Goal: Transaction & Acquisition: Purchase product/service

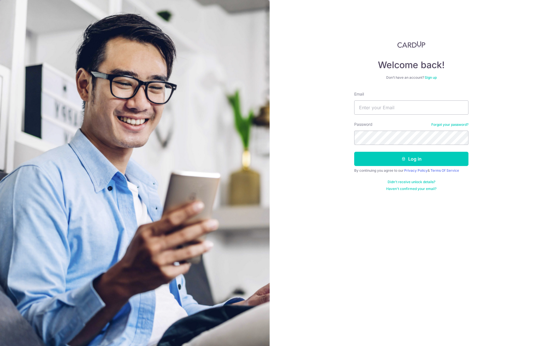
click at [392, 105] on input "Email" at bounding box center [411, 108] width 114 height 14
type input "[EMAIL_ADDRESS][DOMAIN_NAME]"
click at [411, 159] on button "Log in" at bounding box center [411, 159] width 114 height 14
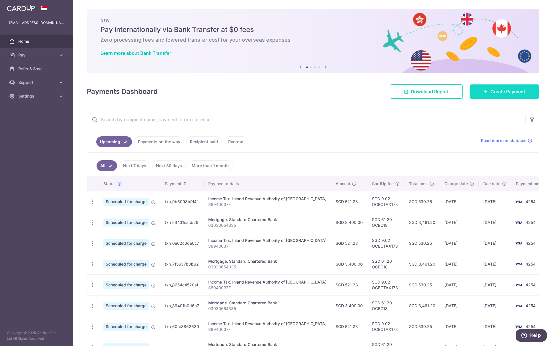
click at [496, 90] on span "Create Payment" at bounding box center [507, 91] width 35 height 7
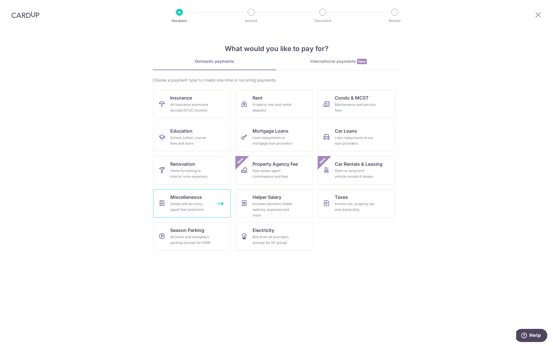
click at [198, 194] on span "Miscellaneous" at bounding box center [186, 197] width 32 height 7
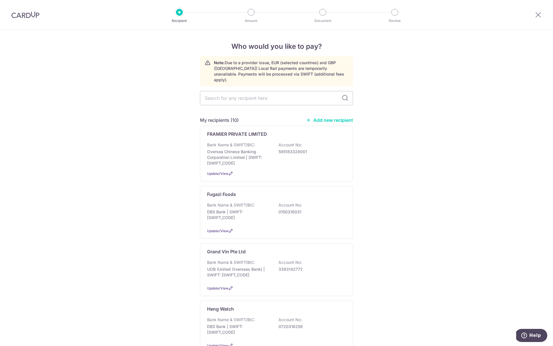
click at [331, 117] on link "Add new recipient" at bounding box center [329, 120] width 47 height 6
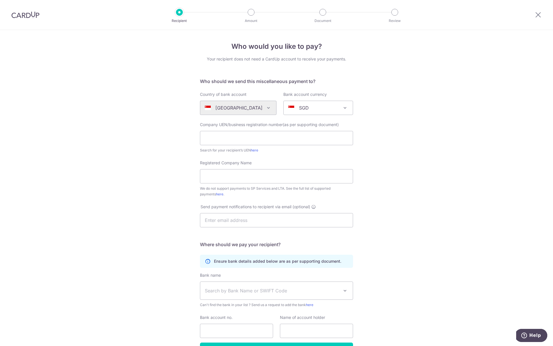
click at [454, 186] on div "Who would you like to pay? Your recipient does not need a CardUp account to rec…" at bounding box center [276, 207] width 553 height 354
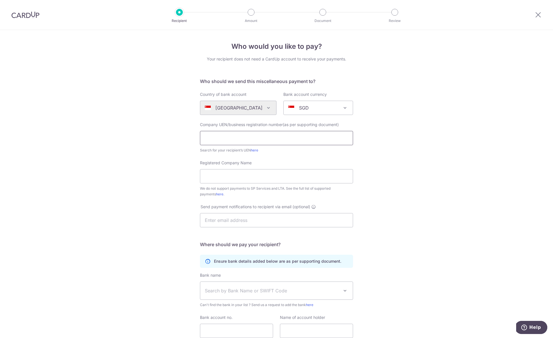
paste input "200720825R"
type input "200720825R"
paste input "erries World of Learning School (TCC) Pte Ltd"
type input "Berries World of Learning School (TCC) Pte Ltd"
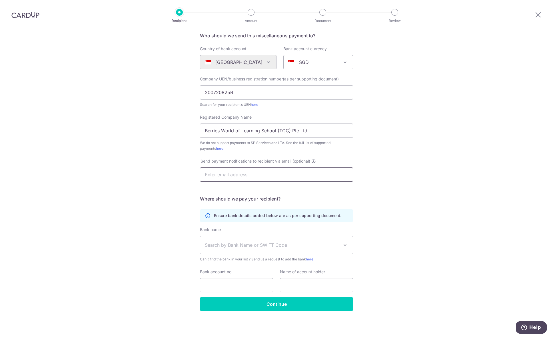
scroll to position [46, 0]
click at [275, 237] on span "Search by Bank Name or SWIFT Code" at bounding box center [276, 245] width 152 height 18
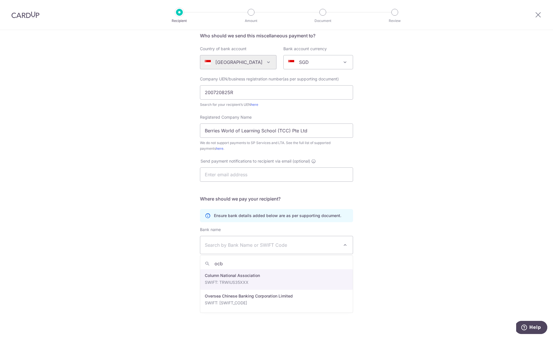
type input "ocbc"
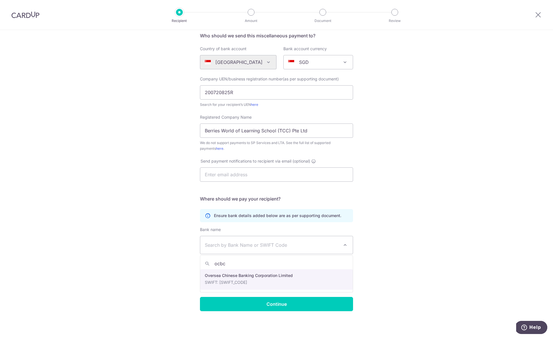
select select "12"
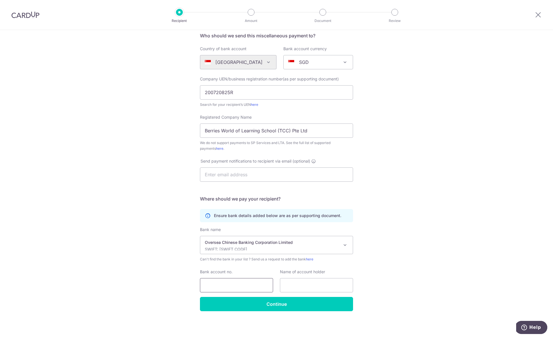
paste input "712591411001"
type input "712591411001"
paste input "Berries World of Learning School (TCC) Pte Ltd"
type input "Berries World of Learning School (TCC) Pte Ltd"
click at [372, 301] on div "Who would you like to pay? Your recipient does not need a CardUp account to rec…" at bounding box center [276, 161] width 553 height 354
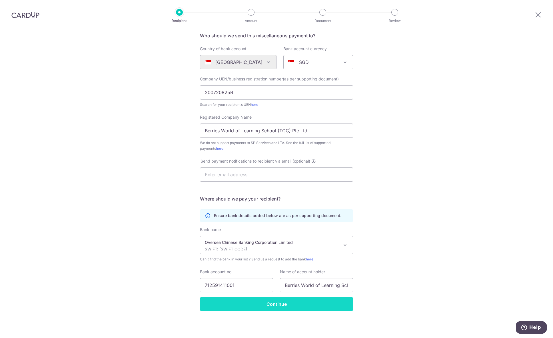
click at [322, 305] on input "Continue" at bounding box center [276, 304] width 153 height 14
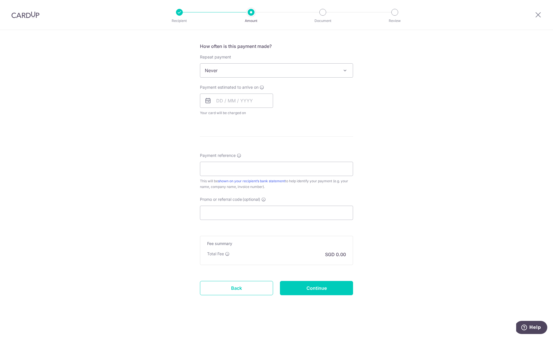
scroll to position [208, 0]
click at [217, 104] on input "text" at bounding box center [236, 101] width 73 height 14
click at [412, 239] on div "Tell us more about your payment Enter payment amount SGD Recipient added succes…" at bounding box center [276, 80] width 553 height 517
click at [133, 137] on div "Tell us more about your payment Enter payment amount SGD Recipient added succes…" at bounding box center [276, 80] width 553 height 517
